Goal: Register for event/course

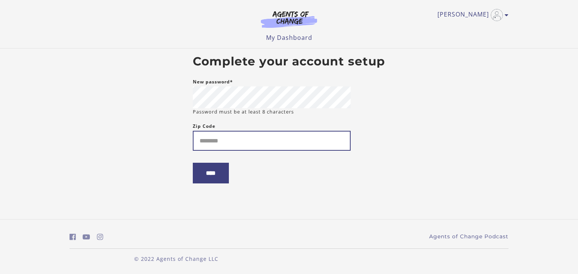
click at [228, 143] on input "Zip Code" at bounding box center [272, 141] width 158 height 20
type input "*****"
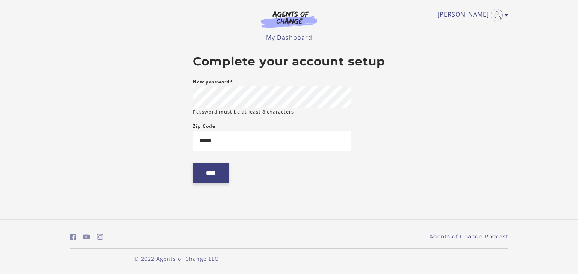
click at [214, 176] on input "****" at bounding box center [211, 173] width 36 height 21
